Goal: Information Seeking & Learning: Learn about a topic

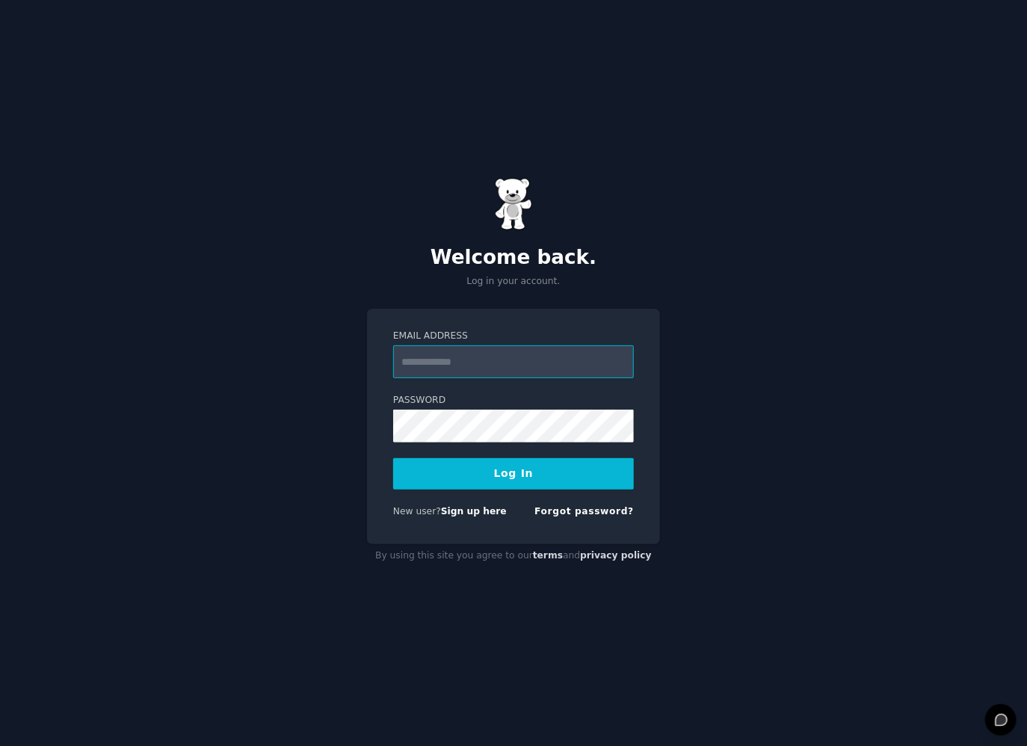
click at [514, 369] on input "Email Address" at bounding box center [513, 361] width 241 height 33
type input "**********"
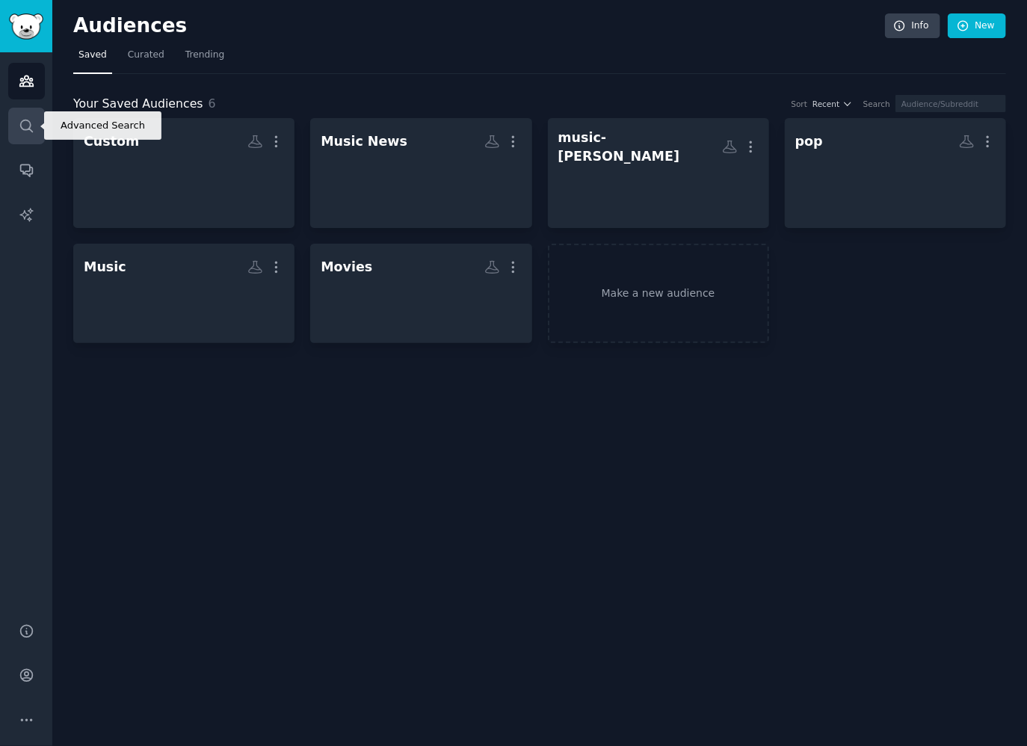
click at [26, 118] on icon "Sidebar" at bounding box center [27, 126] width 16 height 16
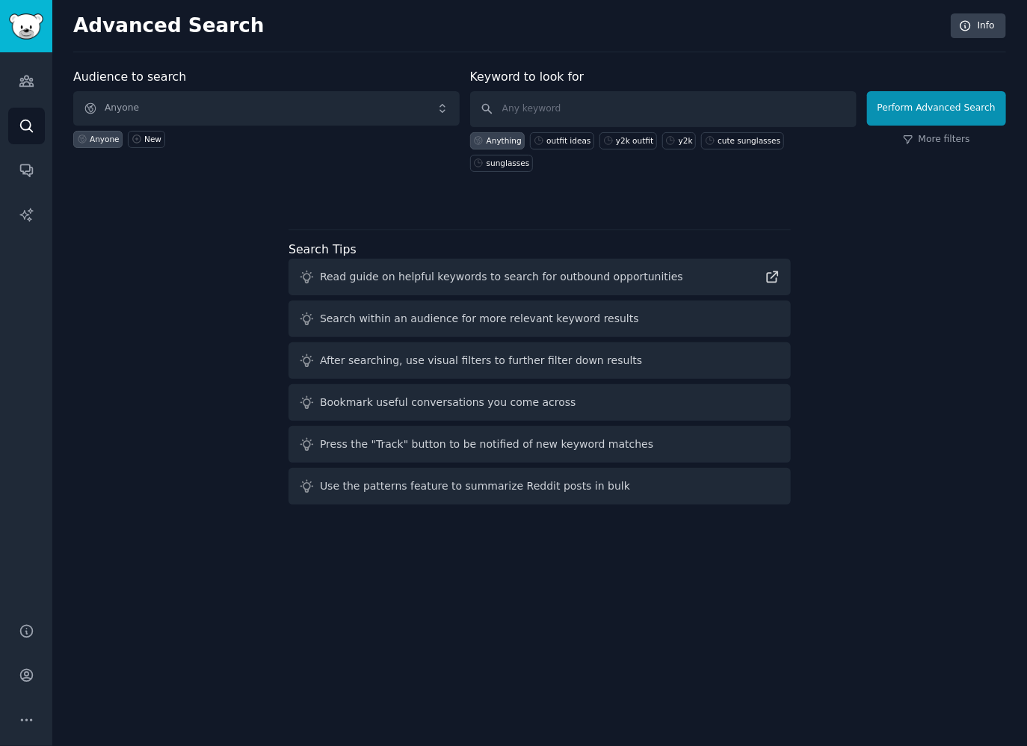
click at [299, 129] on div "Anyone New" at bounding box center [266, 137] width 386 height 22
click at [298, 122] on span "Anyone" at bounding box center [266, 108] width 386 height 34
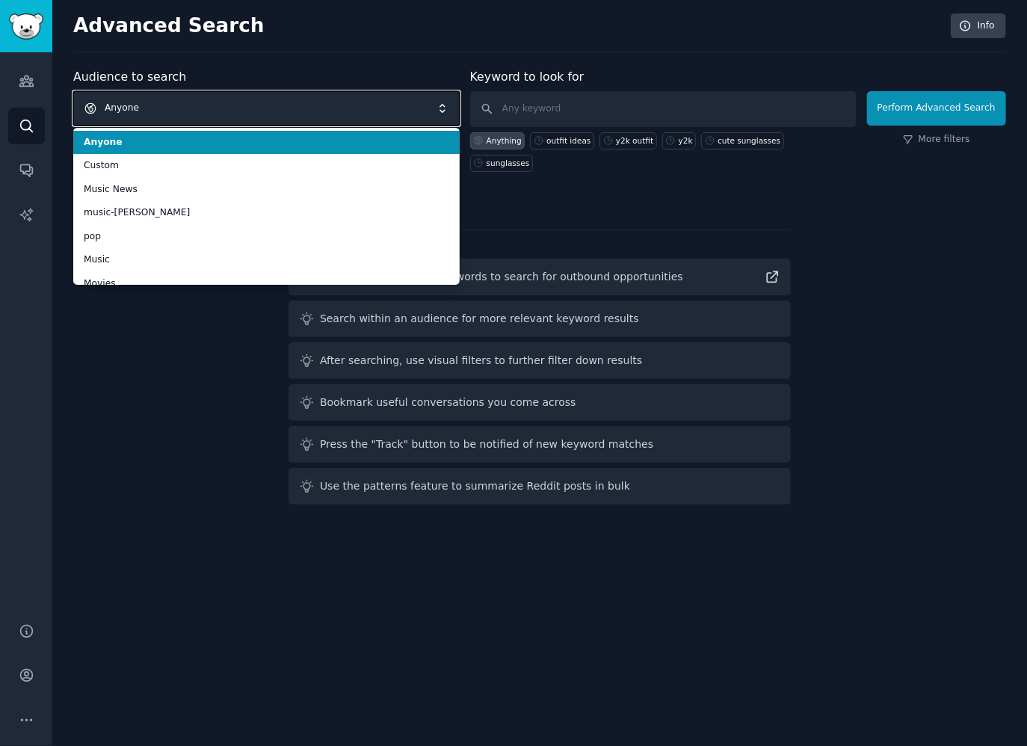
click at [315, 108] on span "Anyone" at bounding box center [266, 108] width 386 height 34
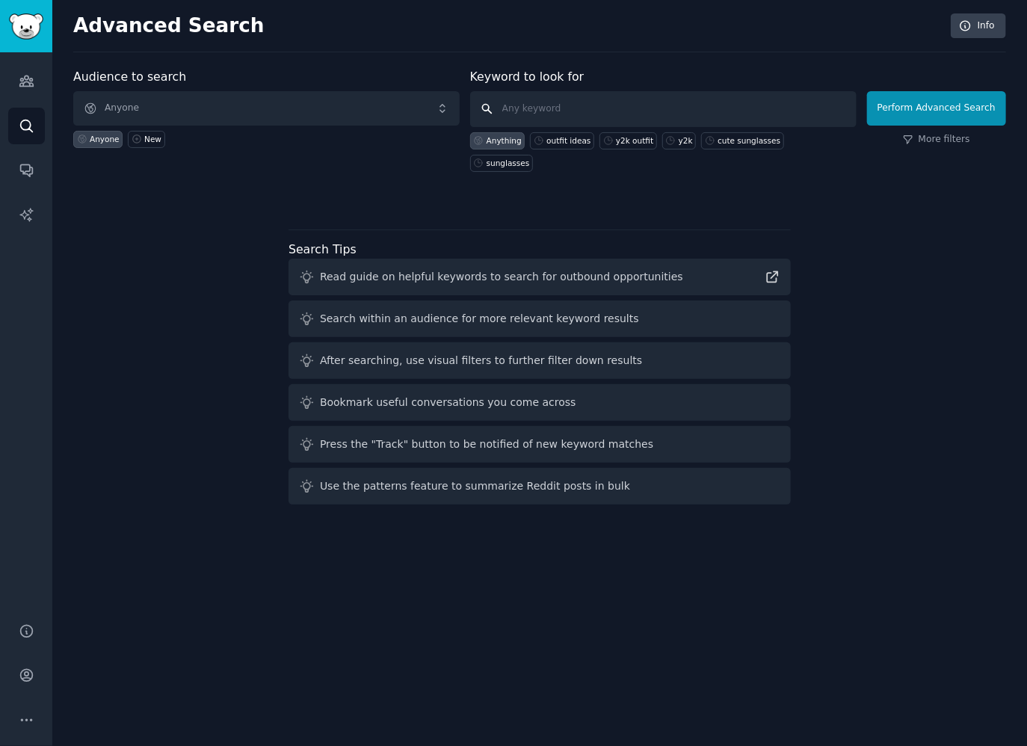
click at [581, 104] on input "text" at bounding box center [663, 109] width 386 height 36
type input "honeylove"
click button "Perform Advanced Search" at bounding box center [936, 108] width 139 height 34
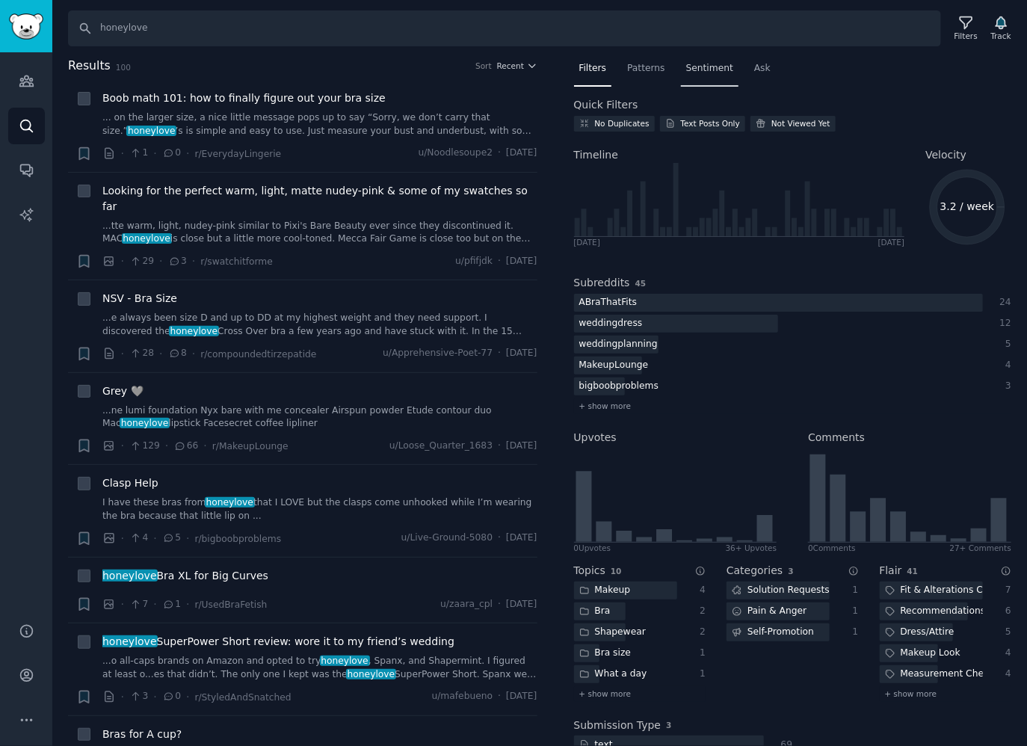
click at [712, 69] on span "Sentiment" at bounding box center [709, 68] width 47 height 13
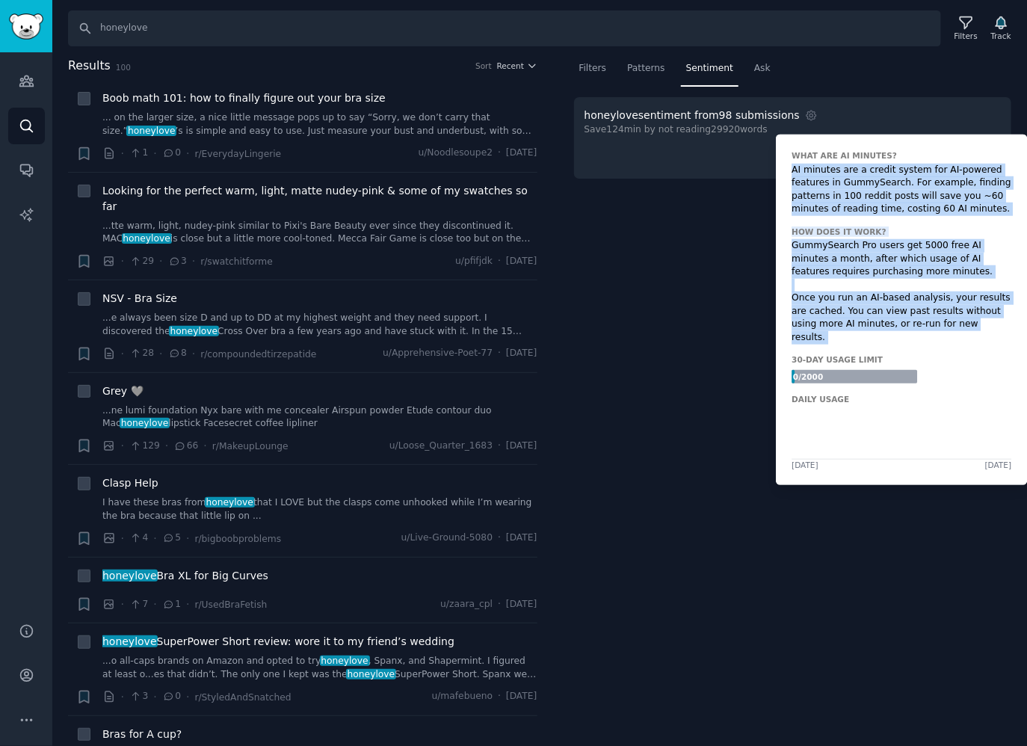
drag, startPoint x: 791, startPoint y: 169, endPoint x: 964, endPoint y: 331, distance: 237.5
click at [964, 331] on div "What are AI Minutes? AI minutes are a credit system for AI-powered features in …" at bounding box center [901, 310] width 251 height 351
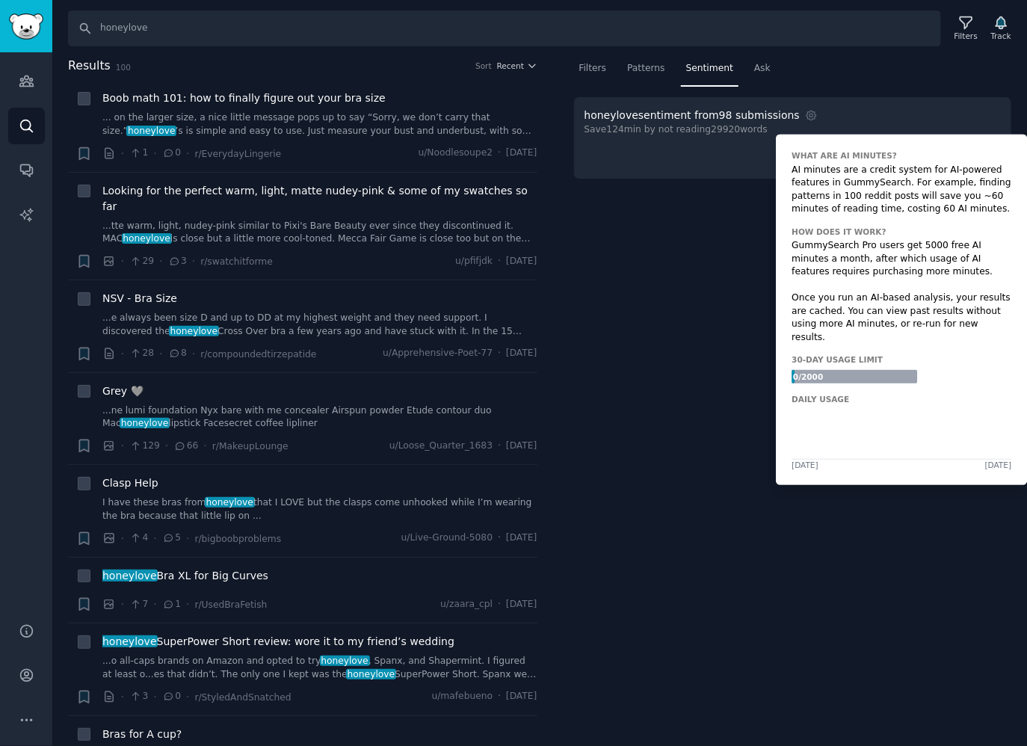
click at [964, 331] on div "What are AI Minutes? AI minutes are a credit system for AI-powered features in …" at bounding box center [901, 310] width 251 height 351
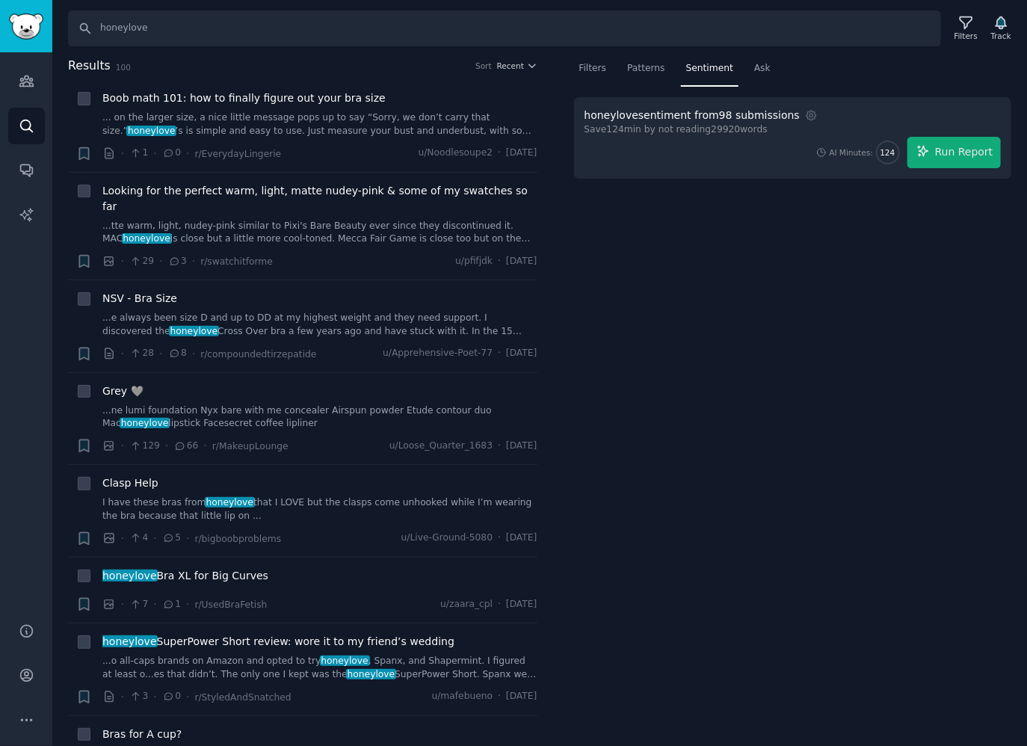
click at [682, 345] on div "Filters Patterns Sentiment Ask honeylove sentiment from 98 submissions Settings…" at bounding box center [792, 402] width 469 height 690
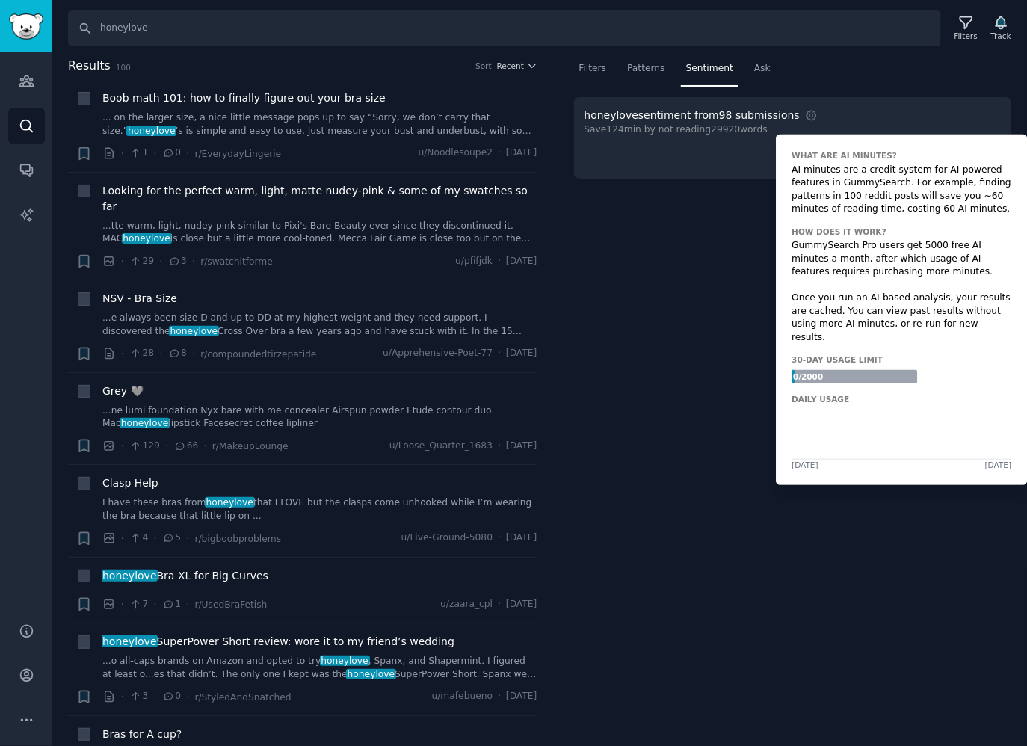
click at [893, 147] on span "124" at bounding box center [888, 152] width 15 height 10
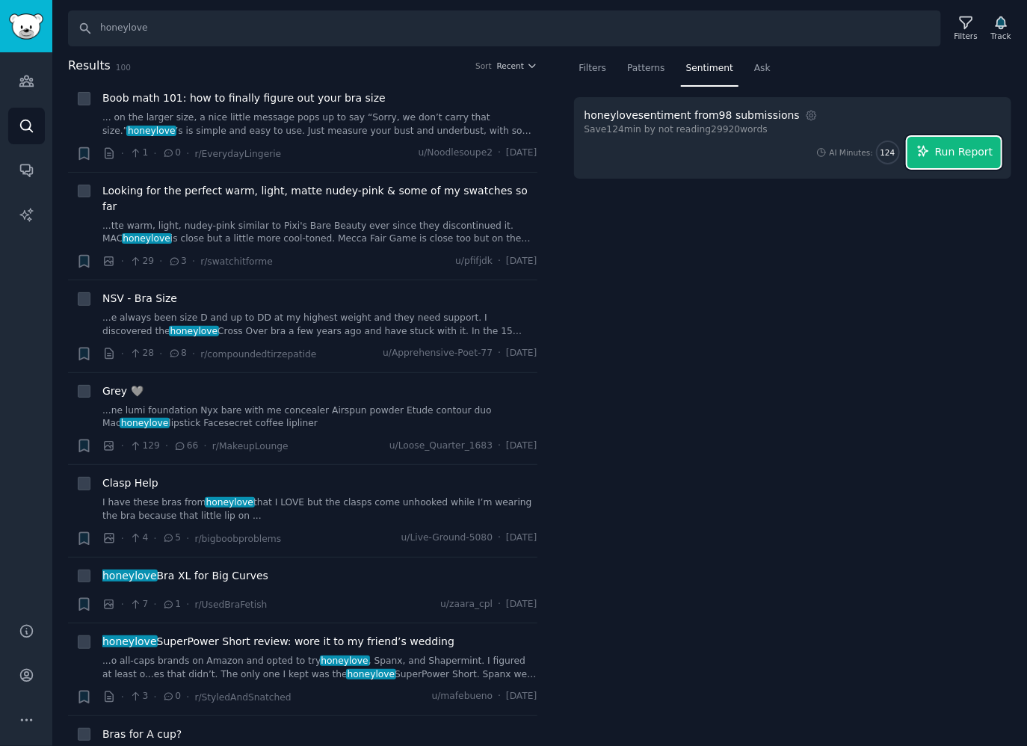
click at [960, 144] on span "Run Report" at bounding box center [964, 152] width 58 height 16
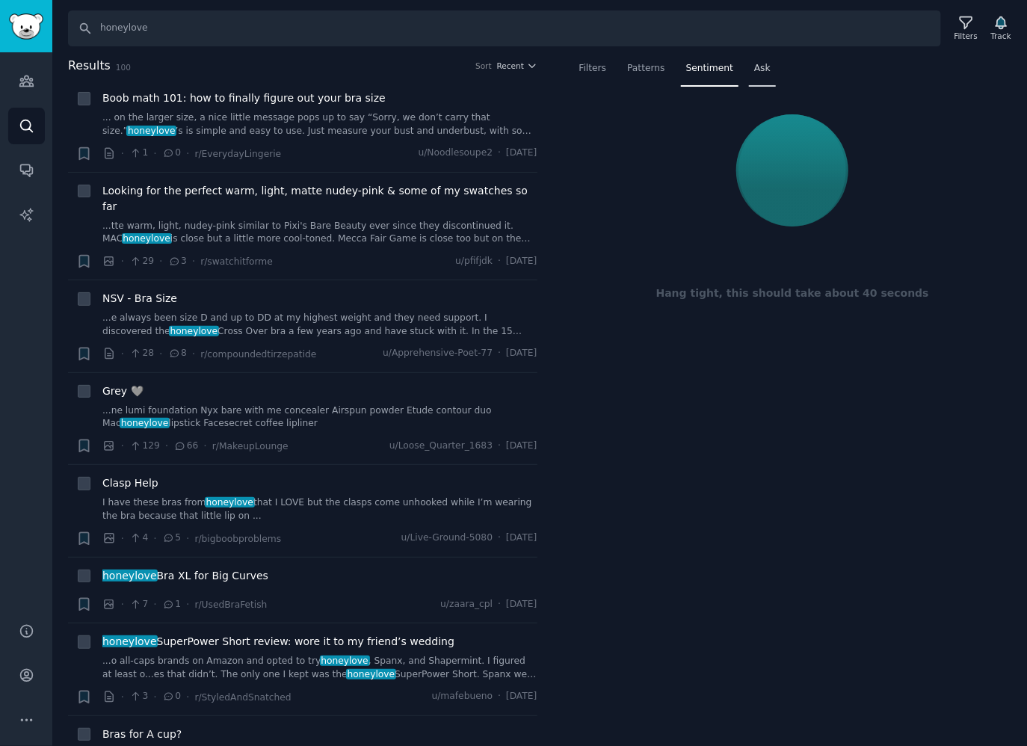
click at [754, 70] on span "Ask" at bounding box center [762, 68] width 16 height 13
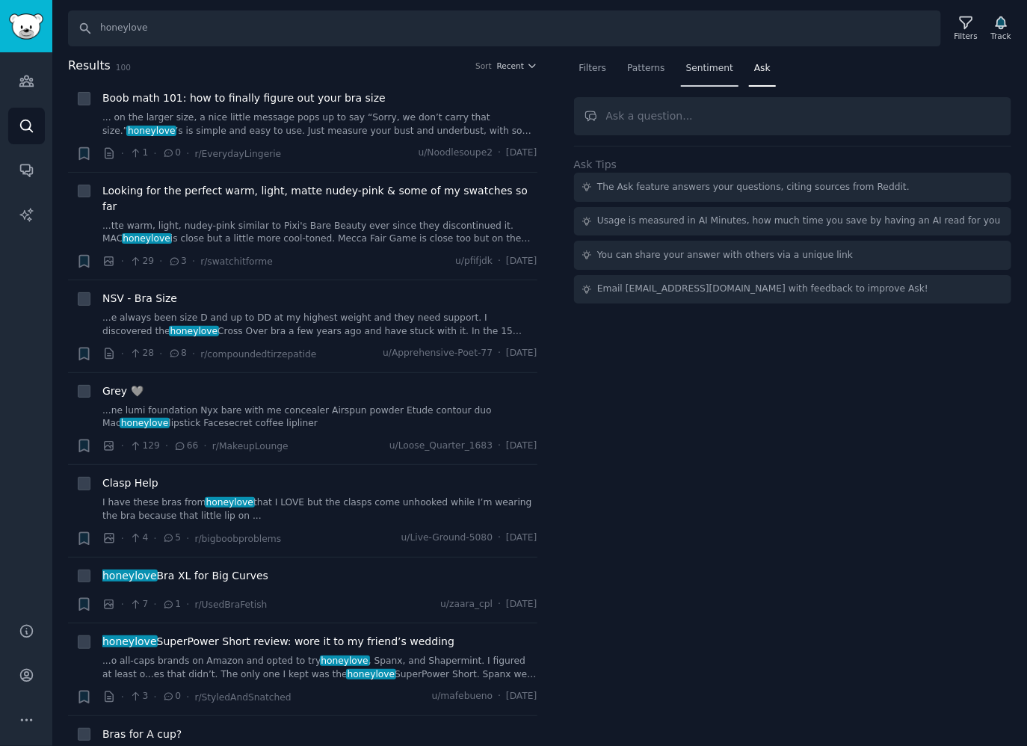
click at [714, 68] on span "Sentiment" at bounding box center [709, 68] width 47 height 13
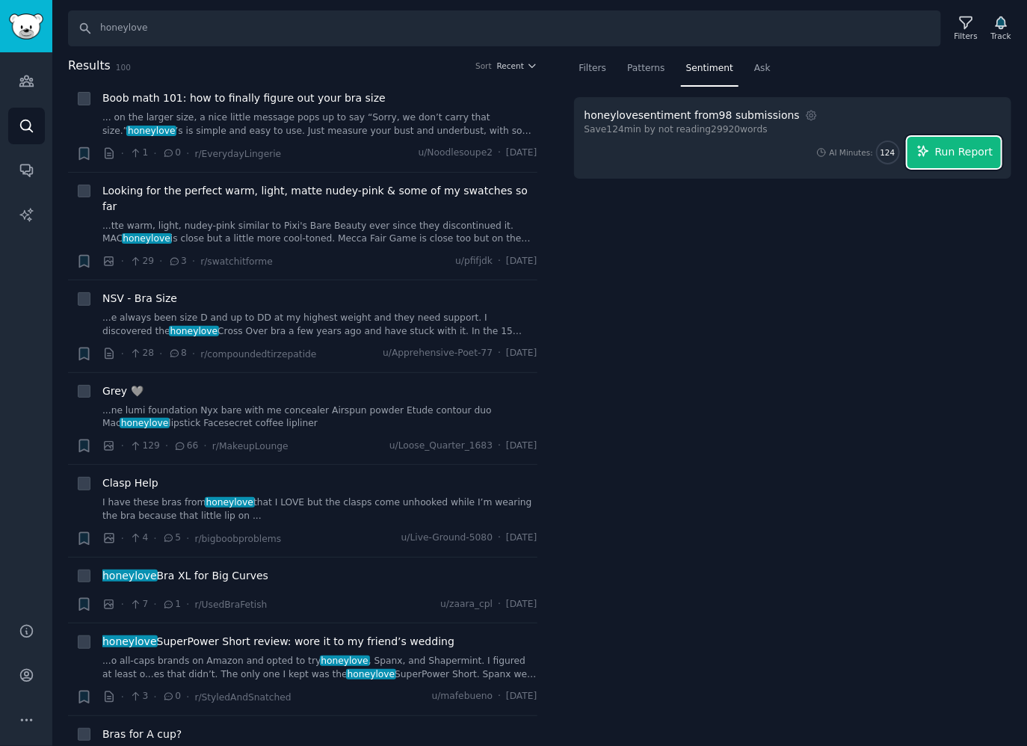
click at [946, 144] on span "Run Report" at bounding box center [964, 152] width 58 height 16
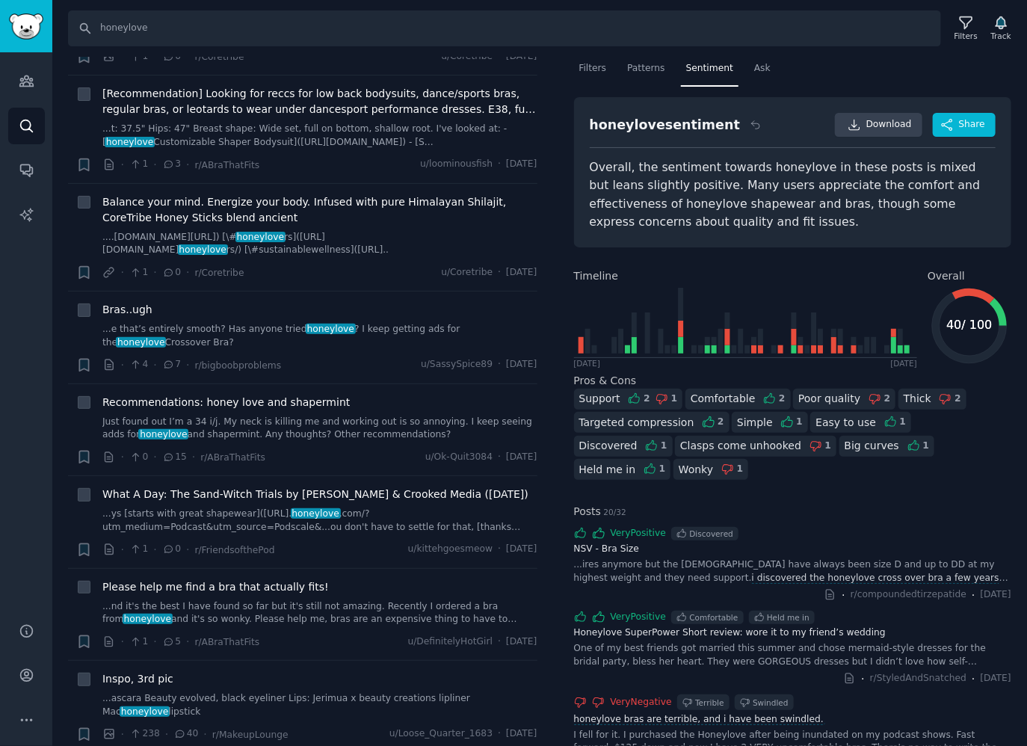
click at [968, 79] on nav "Filters Patterns Sentiment Ask" at bounding box center [793, 72] width 438 height 31
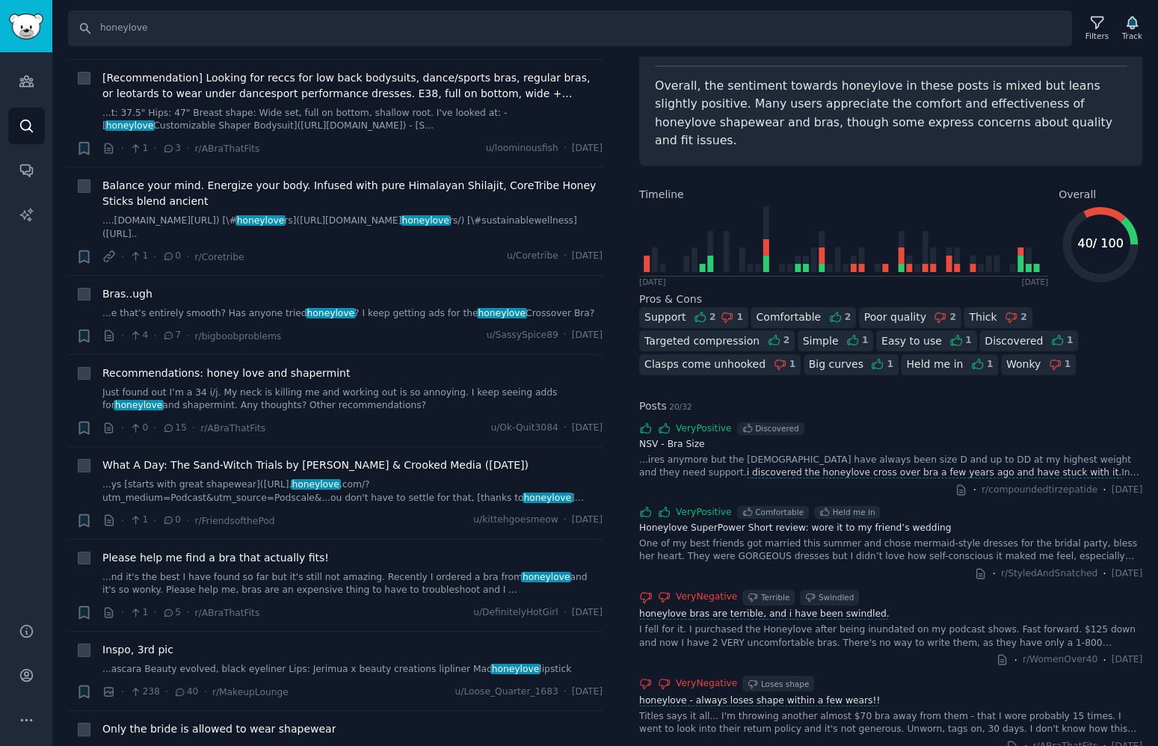
scroll to position [209, 0]
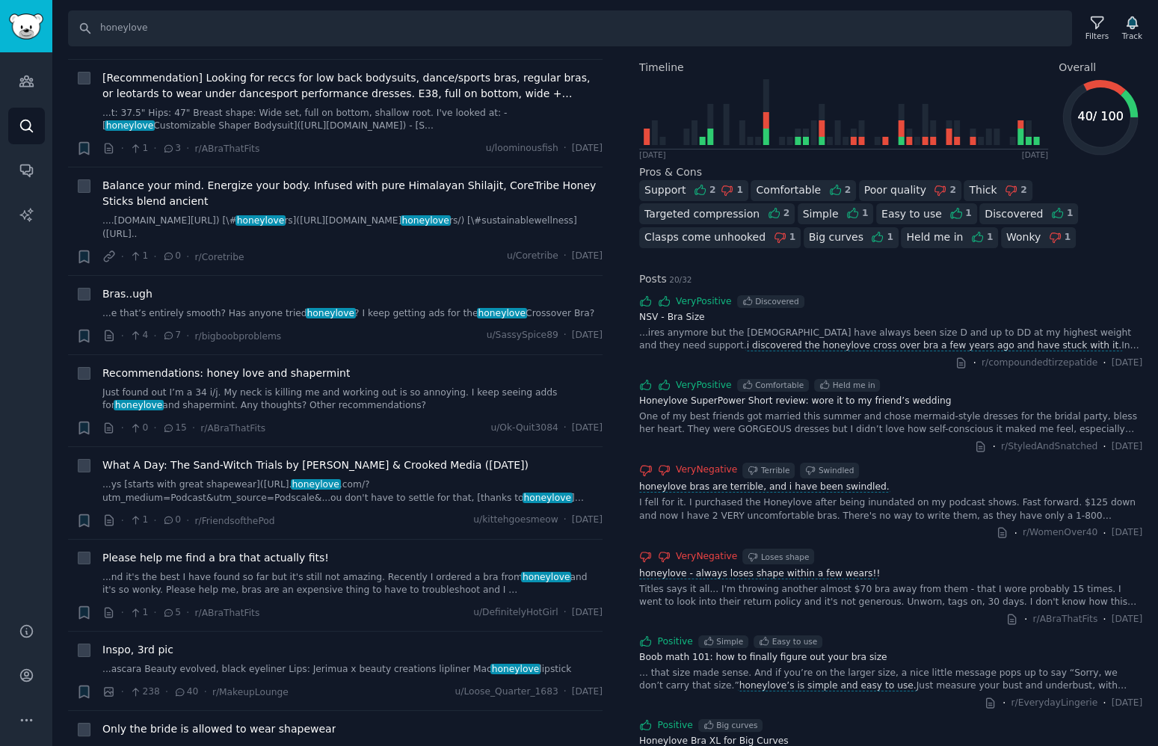
click at [884, 496] on div "I fell for it. I purchased the Honeylove after being inundated on my podcast sh…" at bounding box center [890, 509] width 503 height 26
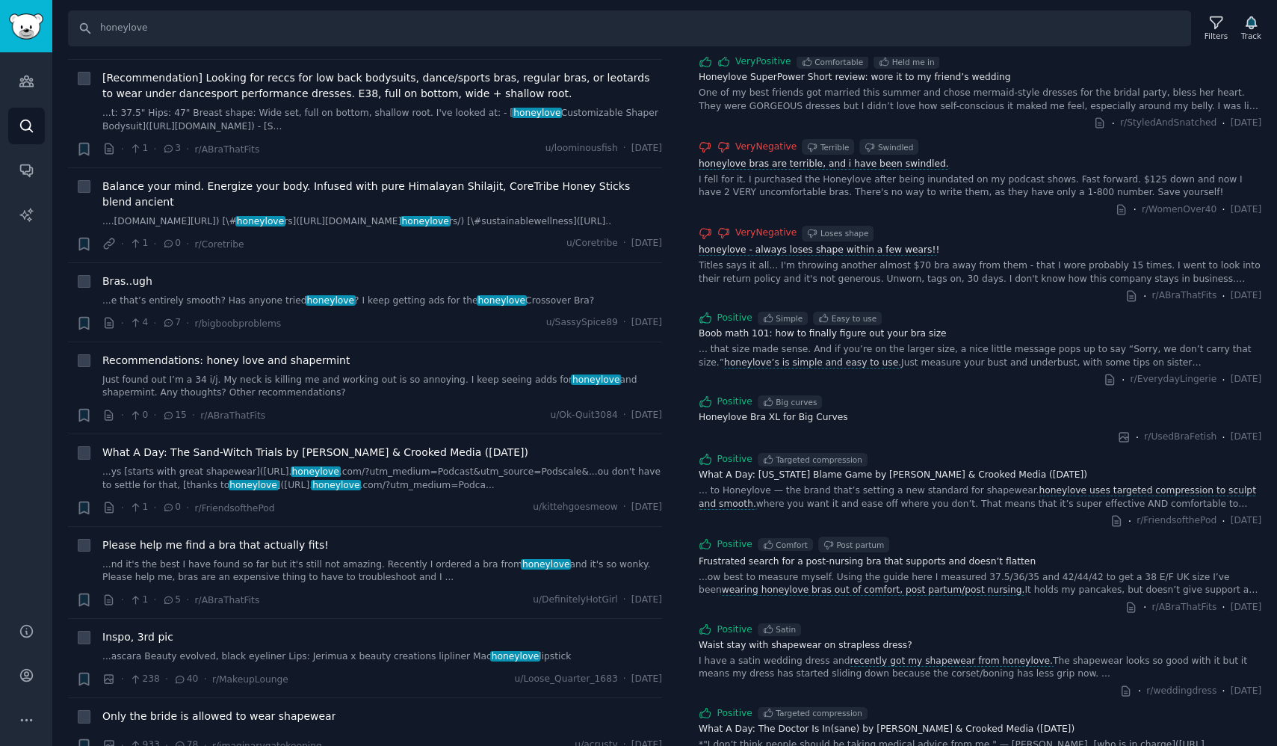
scroll to position [99, 0]
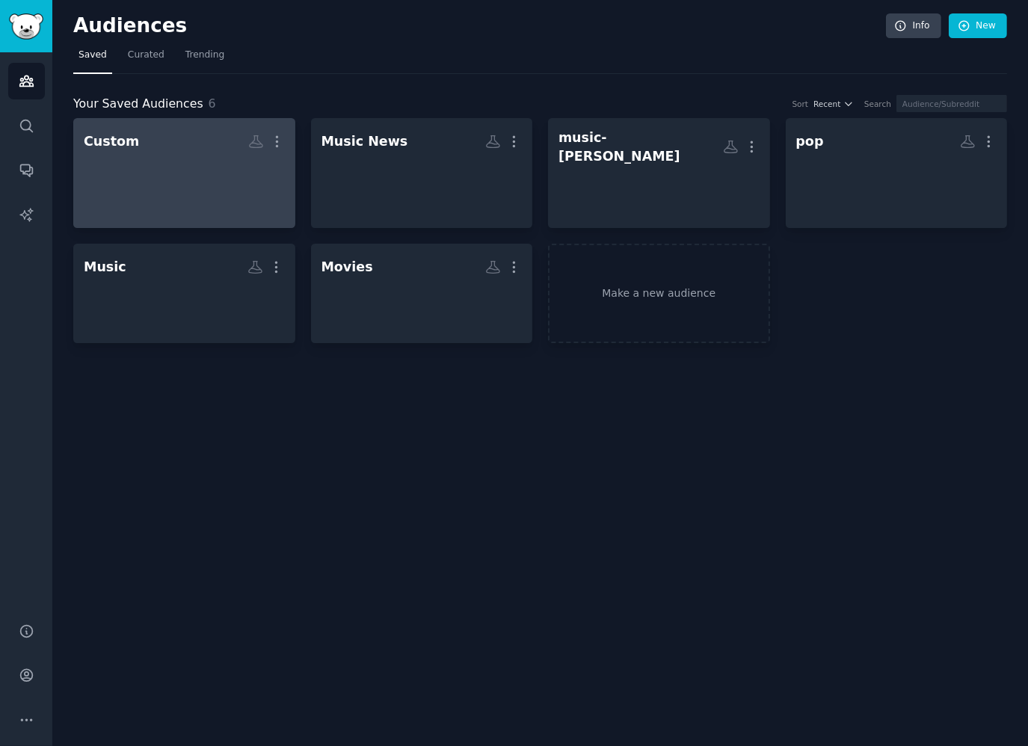
click at [209, 201] on div at bounding box center [184, 181] width 201 height 52
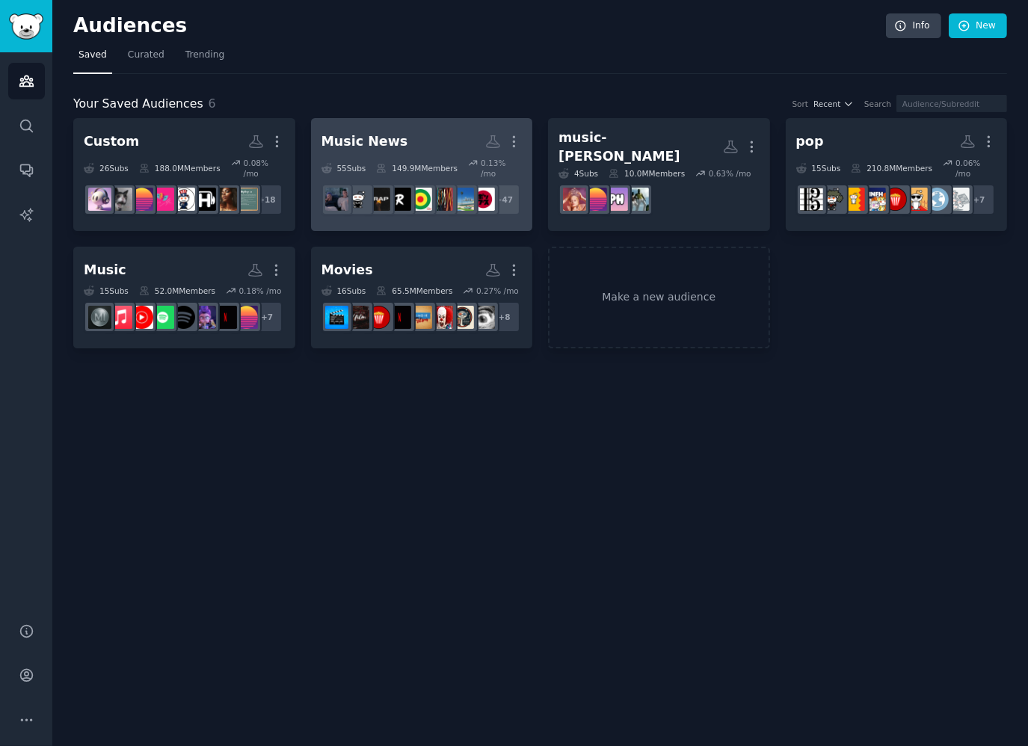
click at [380, 152] on h2 "Music News More" at bounding box center [421, 142] width 201 height 26
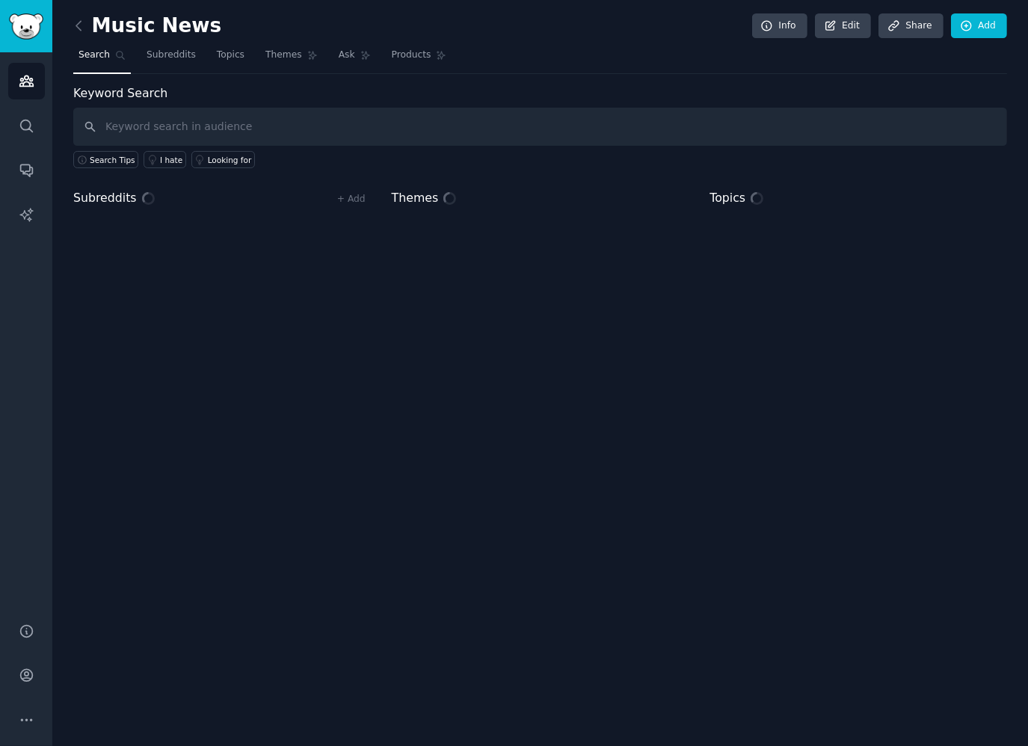
click at [588, 181] on div "Keyword Search Search Tips I hate Looking for Subreddits + Add Themes Topics" at bounding box center [540, 148] width 934 height 129
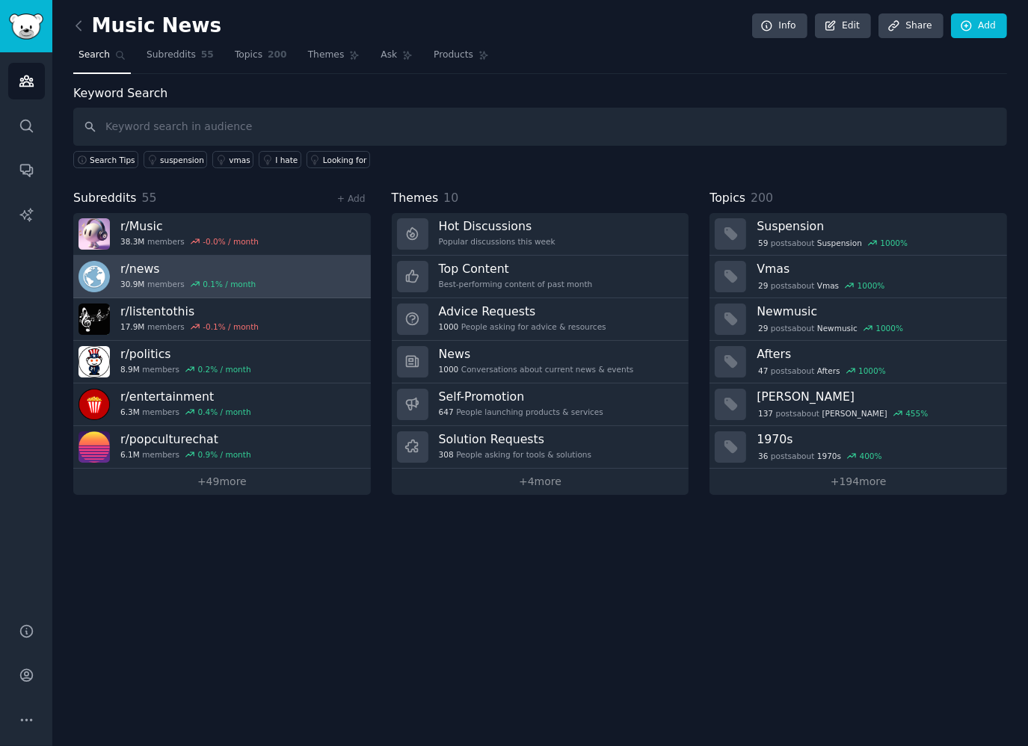
click at [316, 278] on link "r/ news 30.9M members 0.1 % / month" at bounding box center [221, 277] width 297 height 43
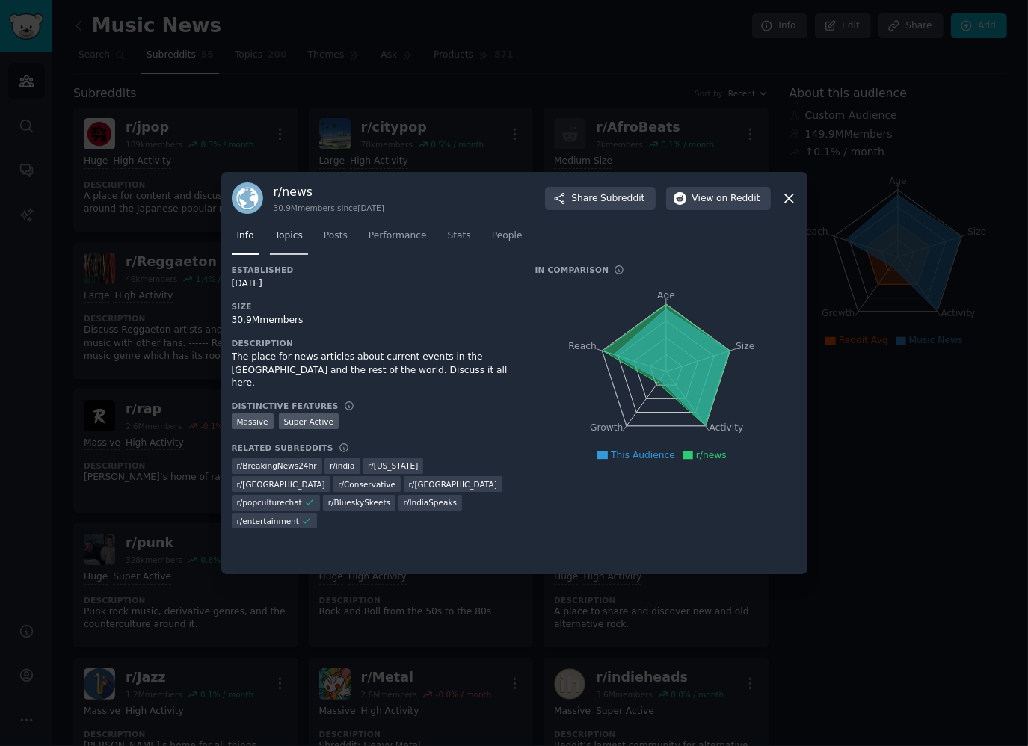
click at [281, 235] on span "Topics" at bounding box center [289, 235] width 28 height 13
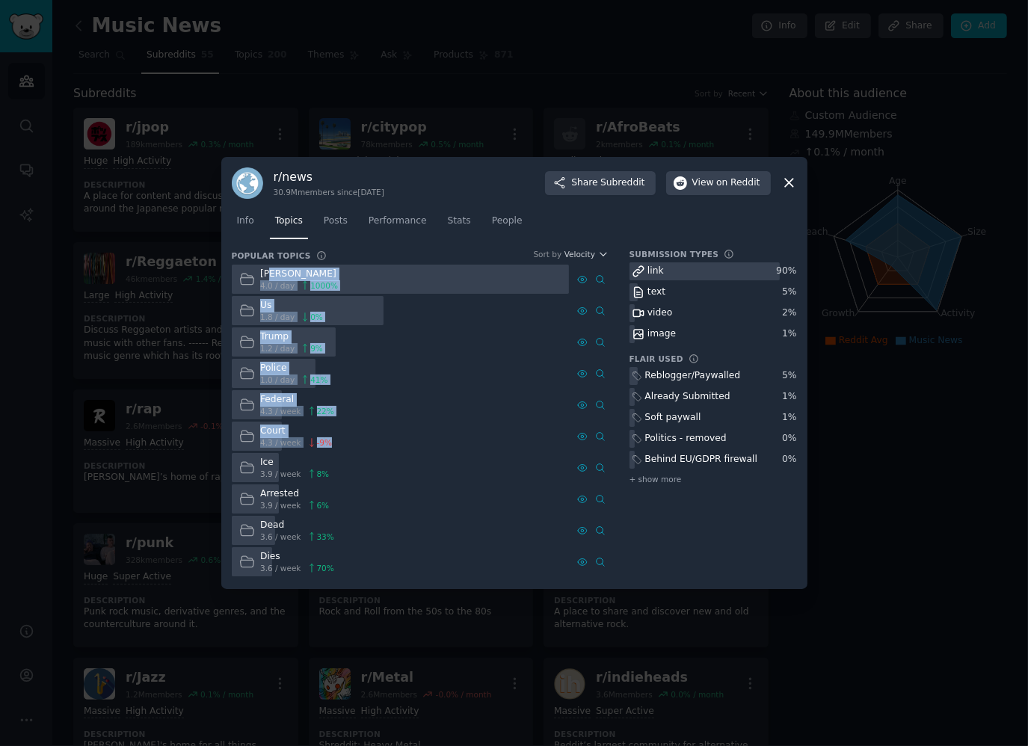
drag, startPoint x: 271, startPoint y: 277, endPoint x: 547, endPoint y: 490, distance: 348.5
click at [477, 484] on div "Charlie kirk 4.0 / day 1000 % Us 1.8 / day 0 % Trump 1.2 / day 9 % Police 1.0 /…" at bounding box center [420, 421] width 377 height 312
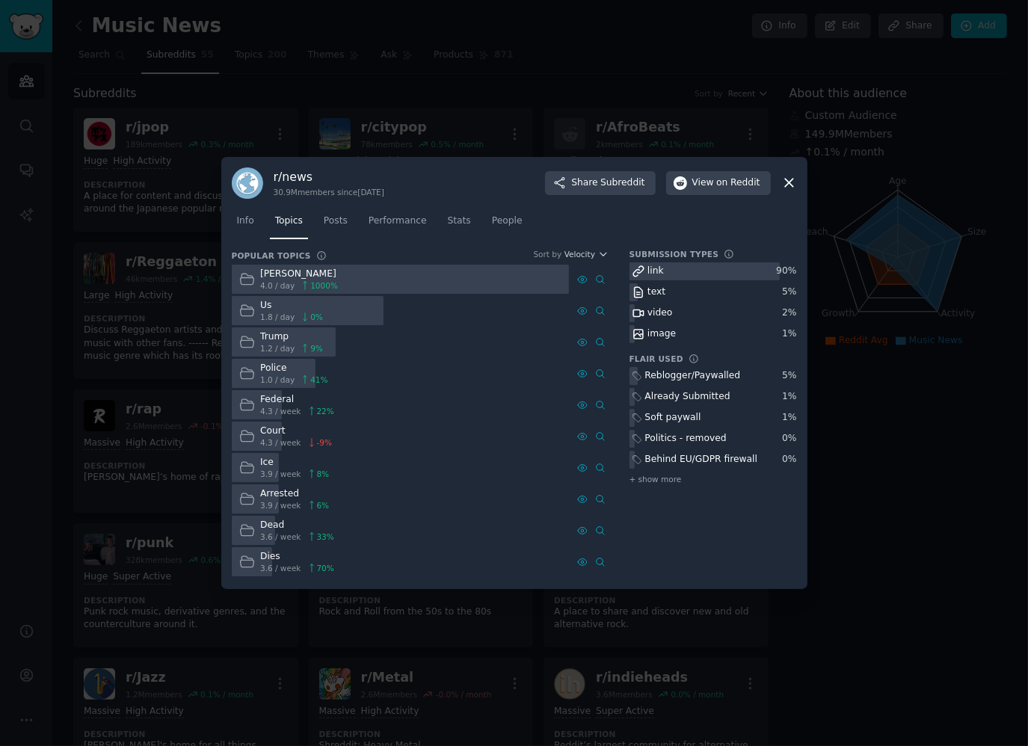
click at [762, 496] on div "Submission Types link 90 % text 5 % video 2 % image 1 % Flair Used Labels that …" at bounding box center [712, 414] width 167 height 330
drag, startPoint x: 751, startPoint y: 444, endPoint x: 708, endPoint y: 377, distance: 80.0
click at [708, 377] on div "Reblogger/Paywalled 5 % Already Submitted 1 % Soft paywall 1 % Politics - remov…" at bounding box center [712, 427] width 167 height 120
click at [708, 377] on div "Reblogger/Paywalled" at bounding box center [693, 375] width 96 height 13
drag, startPoint x: 700, startPoint y: 378, endPoint x: 762, endPoint y: 460, distance: 103.5
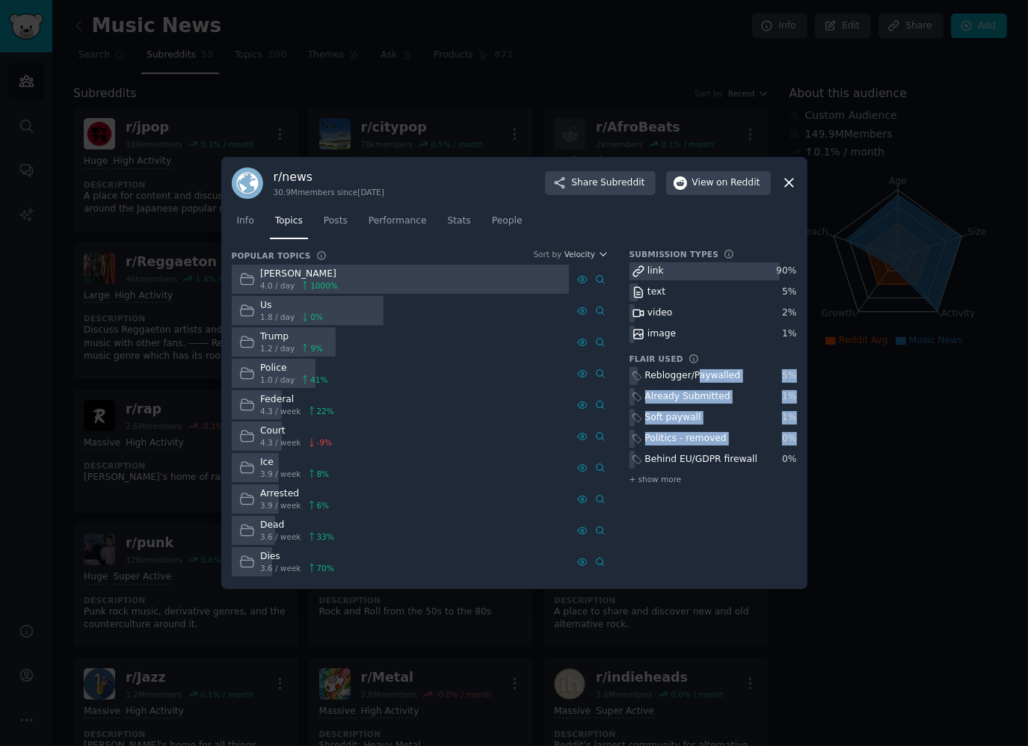
click at [762, 460] on div "Reblogger/Paywalled 5 % Already Submitted 1 % Soft paywall 1 % Politics - remov…" at bounding box center [712, 427] width 167 height 120
click at [762, 459] on div "Behind EU/GDPR firewall" at bounding box center [712, 460] width 167 height 19
drag, startPoint x: 740, startPoint y: 449, endPoint x: 688, endPoint y: 385, distance: 82.4
click at [688, 385] on div "Reblogger/Paywalled 5 % Already Submitted 1 % Soft paywall 1 % Politics - remov…" at bounding box center [712, 427] width 167 height 120
click at [656, 268] on div "link" at bounding box center [655, 271] width 16 height 13
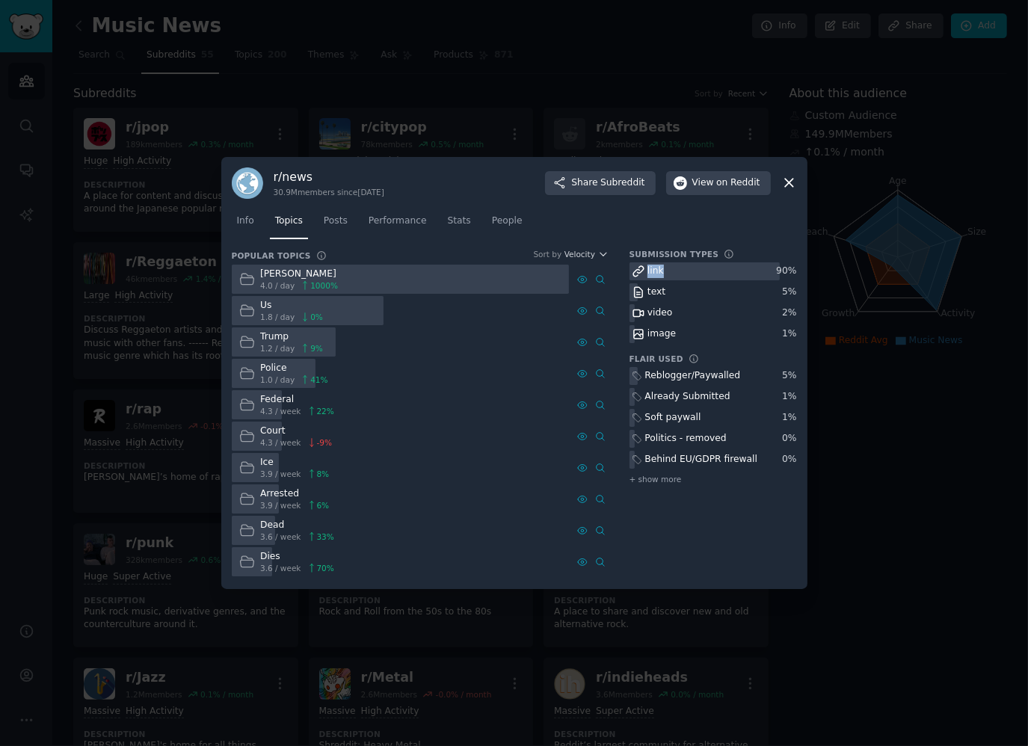
click at [656, 268] on div "link" at bounding box center [655, 271] width 16 height 13
click at [670, 269] on div at bounding box center [704, 271] width 151 height 19
click at [653, 274] on div "link" at bounding box center [655, 271] width 16 height 13
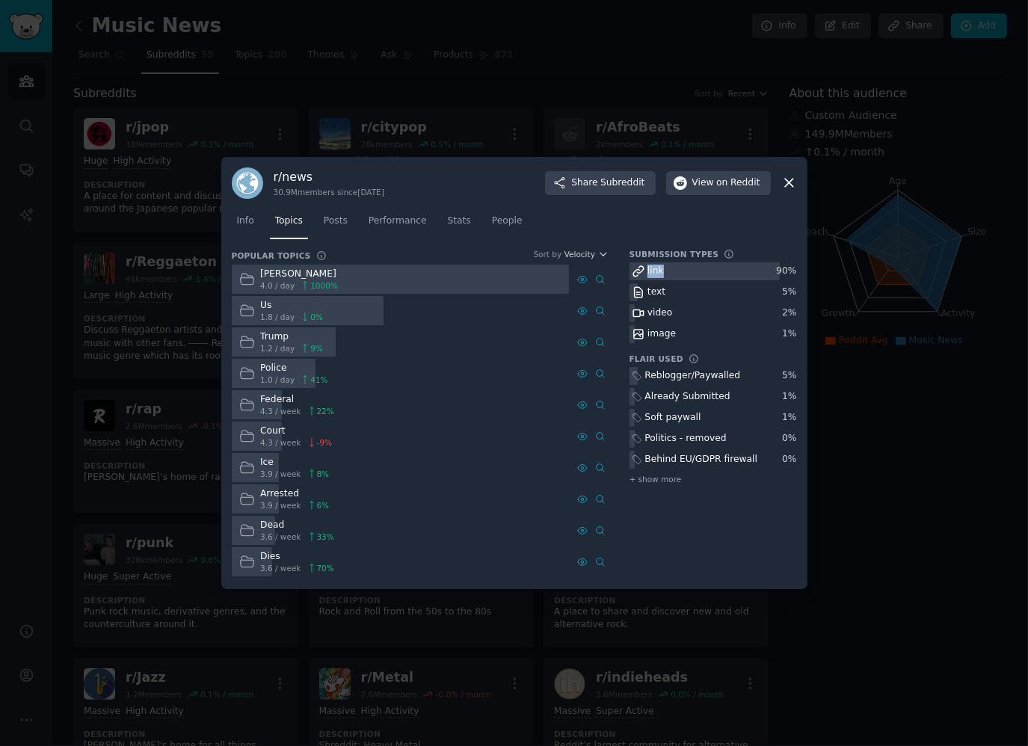
click at [653, 274] on div "link" at bounding box center [655, 271] width 16 height 13
click at [695, 295] on div "text" at bounding box center [712, 292] width 167 height 19
drag, startPoint x: 740, startPoint y: 274, endPoint x: 772, endPoint y: 260, distance: 34.8
click at [769, 259] on div "Submission Types link 90 % text 5 % video 2 % image 1 %" at bounding box center [712, 296] width 167 height 94
click at [776, 259] on div "Submission Types link 90 % text 5 % video 2 % image 1 %" at bounding box center [712, 296] width 167 height 94
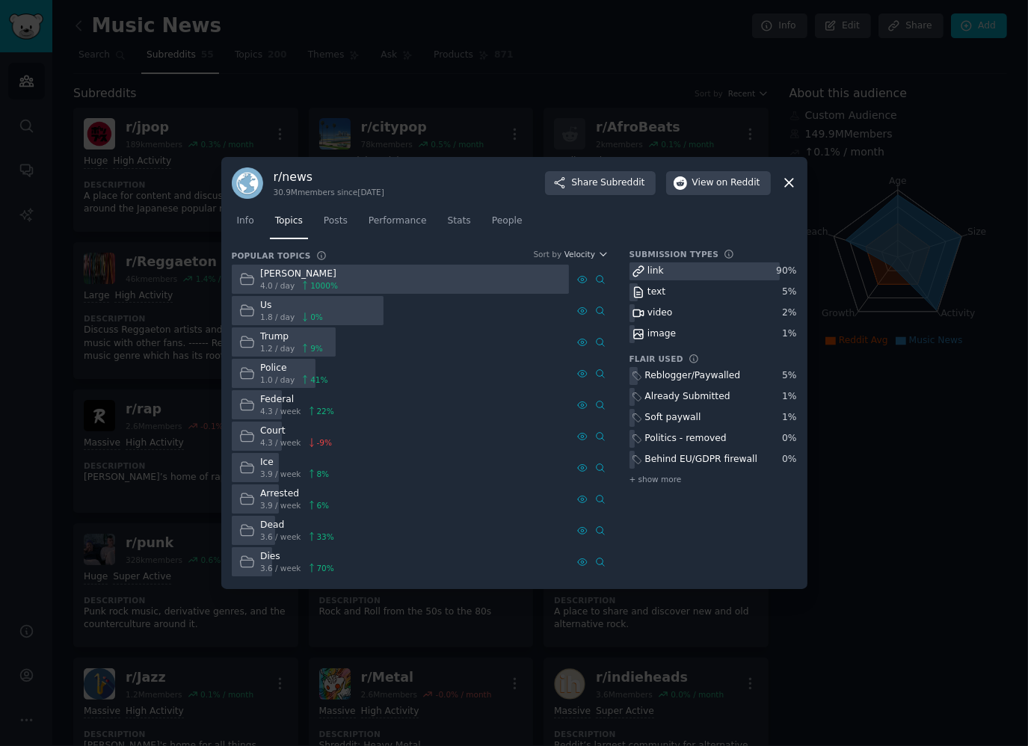
click at [786, 271] on div "90 %" at bounding box center [786, 271] width 20 height 13
click at [783, 271] on div "90 %" at bounding box center [786, 271] width 20 height 13
